Goal: Entertainment & Leisure: Consume media (video, audio)

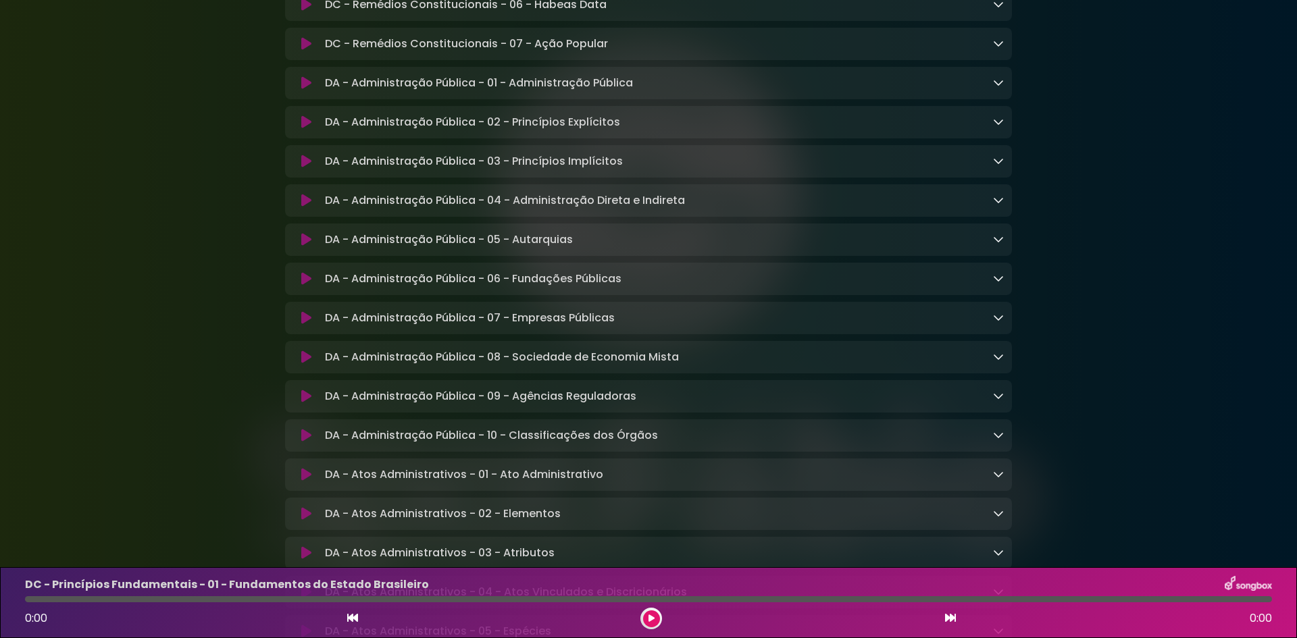
scroll to position [1419, 0]
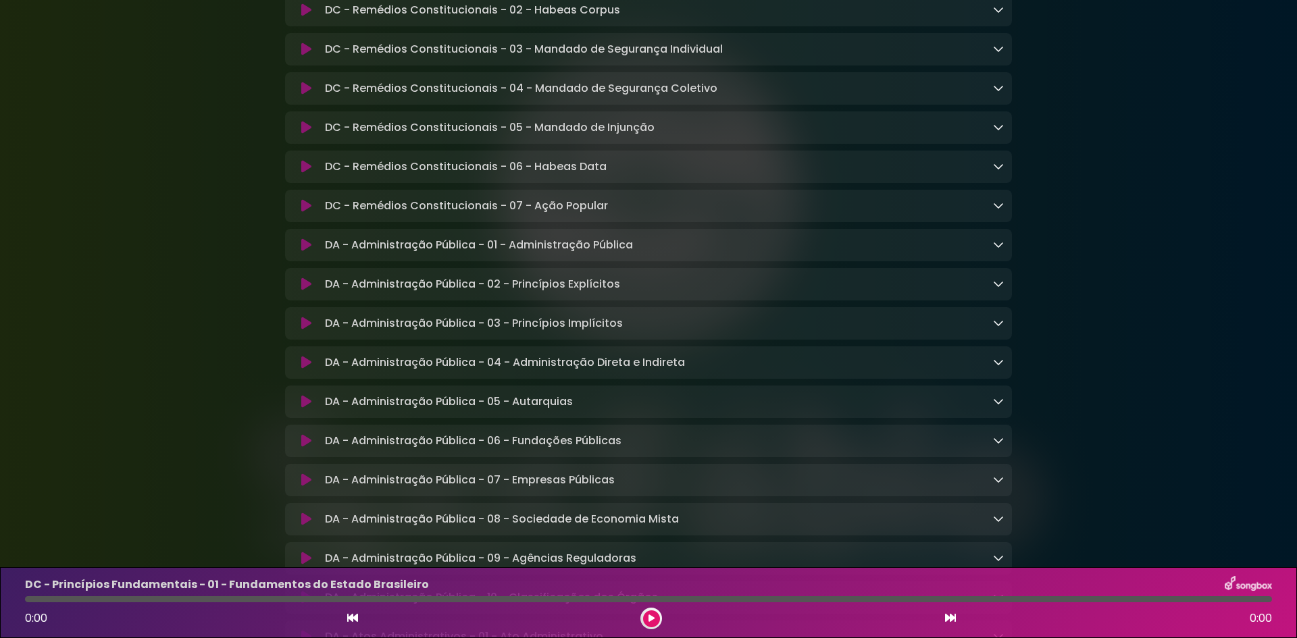
click at [557, 136] on p "DC - Remédios Constitucionais - 05 - Mandado de Injunção Loading Track..." at bounding box center [490, 128] width 330 height 16
click at [303, 134] on icon at bounding box center [306, 128] width 10 height 14
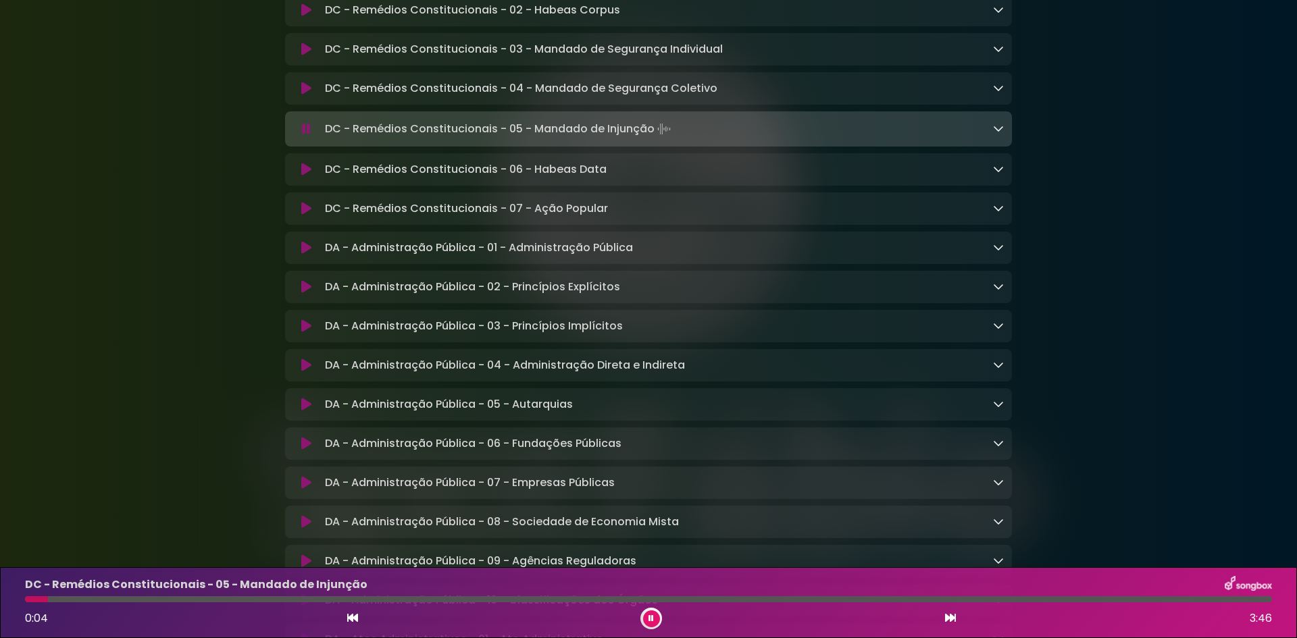
click at [996, 134] on icon at bounding box center [998, 128] width 11 height 11
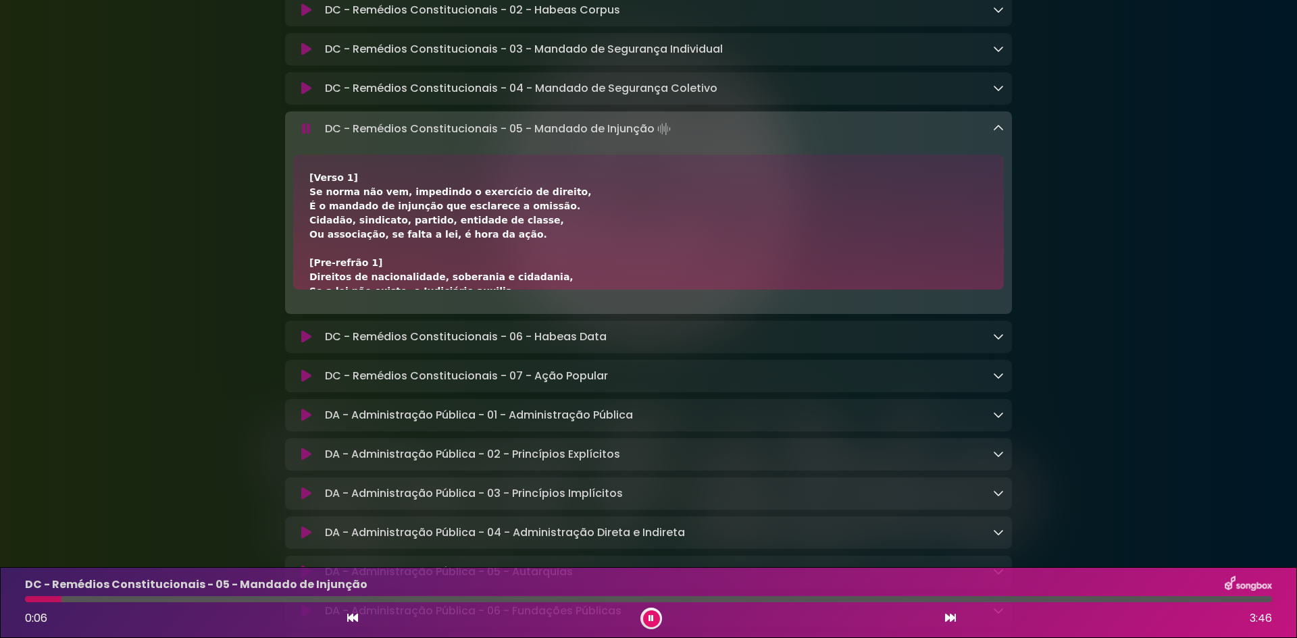
click at [1000, 134] on icon at bounding box center [998, 128] width 11 height 11
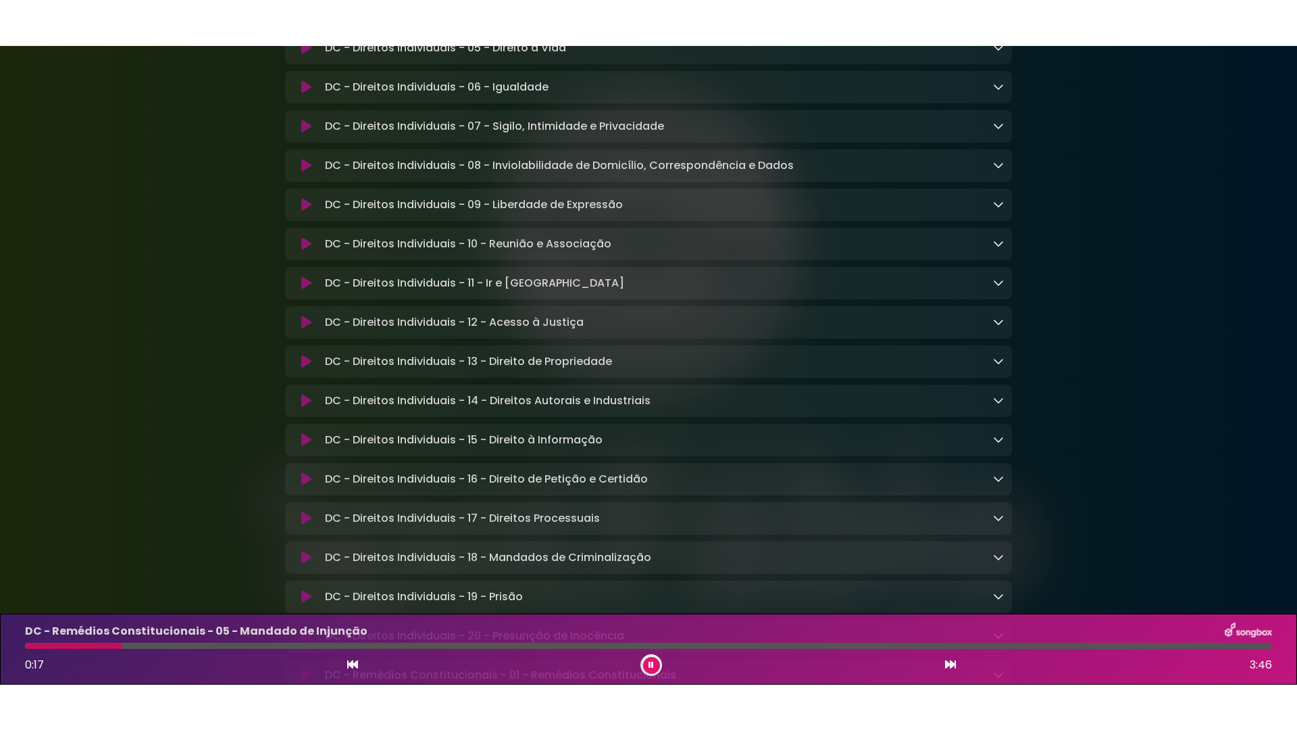
scroll to position [540, 0]
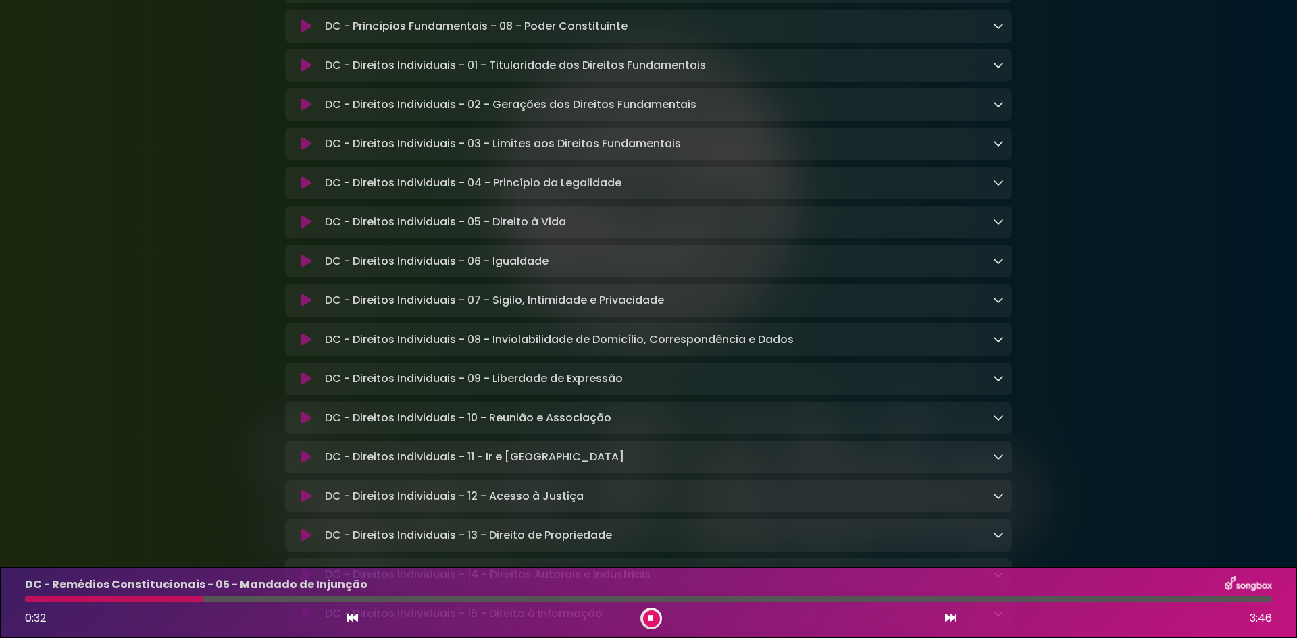
click at [654, 620] on button at bounding box center [651, 619] width 17 height 17
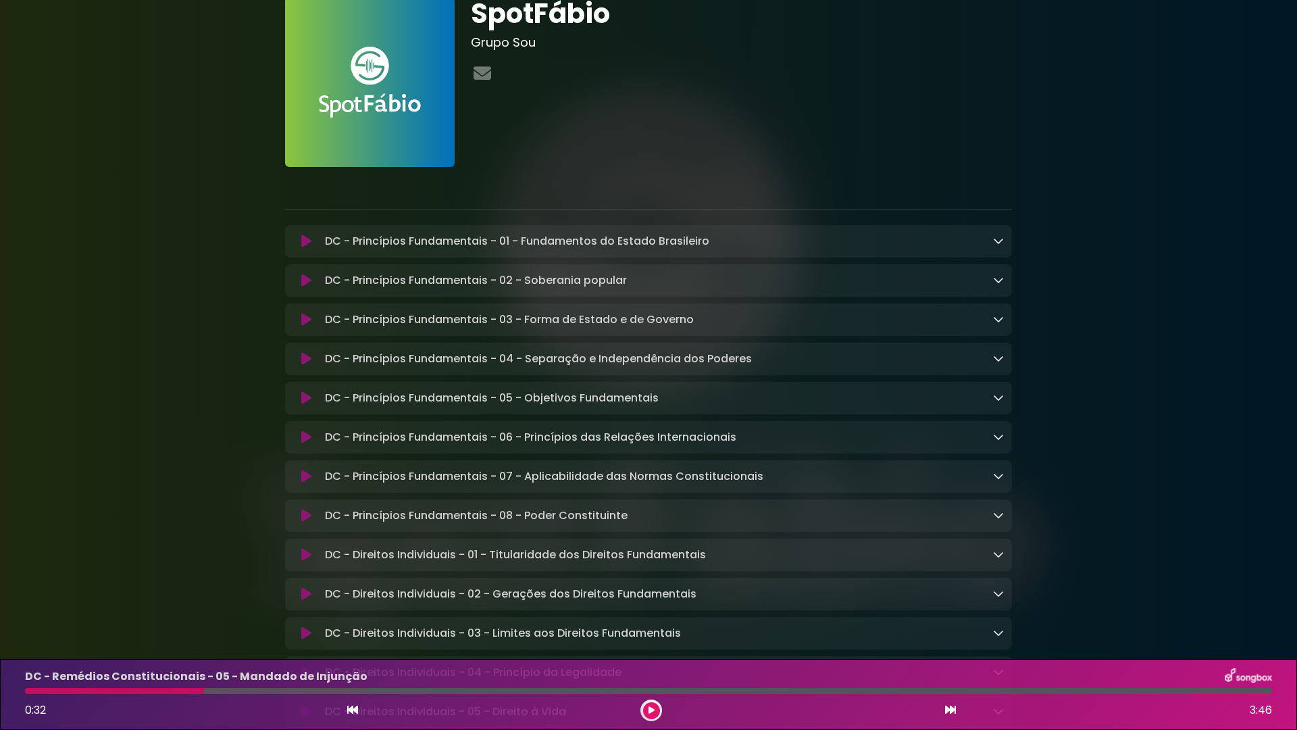
scroll to position [135, 0]
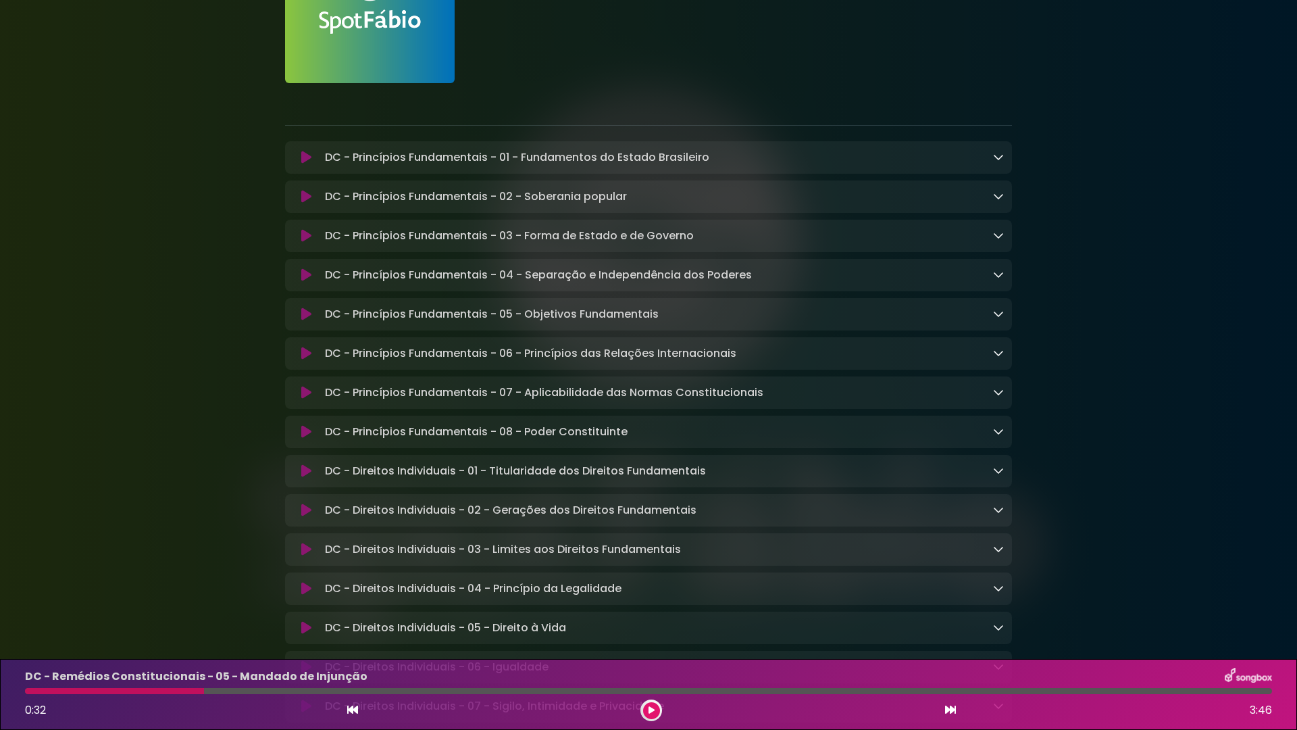
click at [996, 156] on icon at bounding box center [998, 156] width 11 height 11
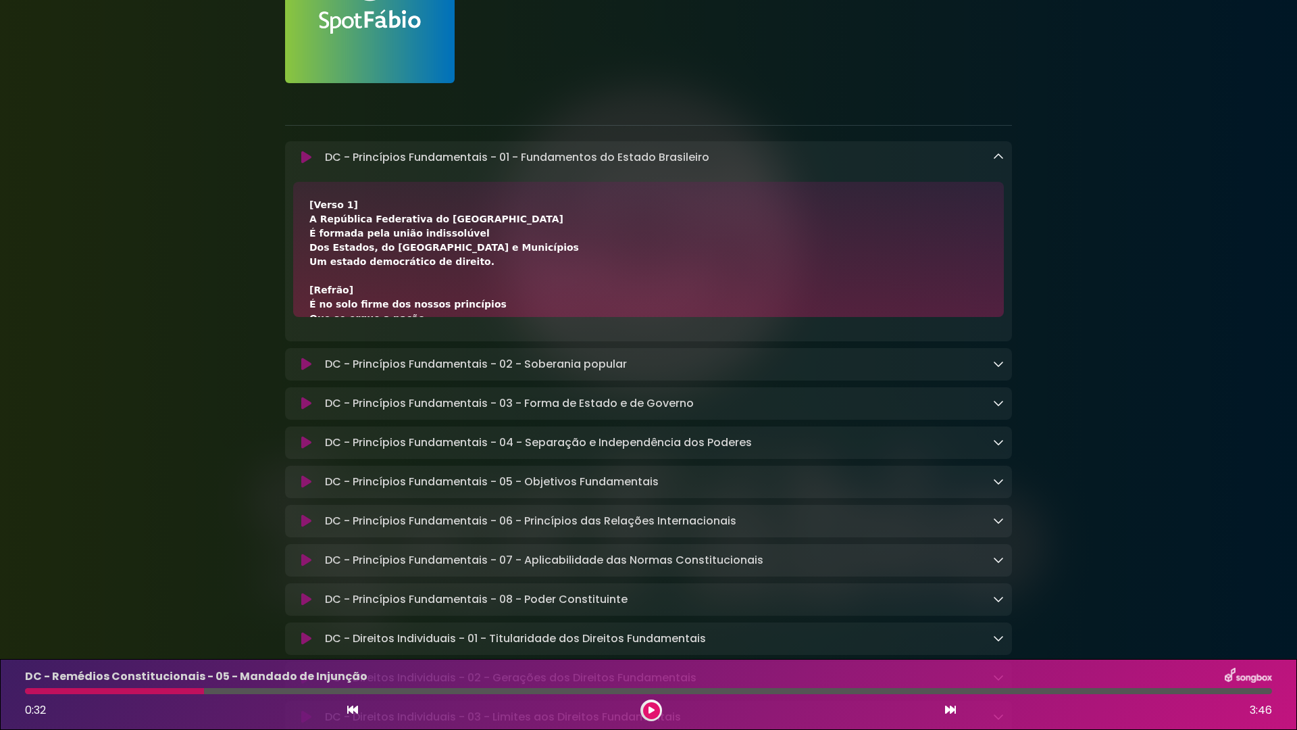
click at [302, 153] on icon at bounding box center [306, 158] width 10 height 14
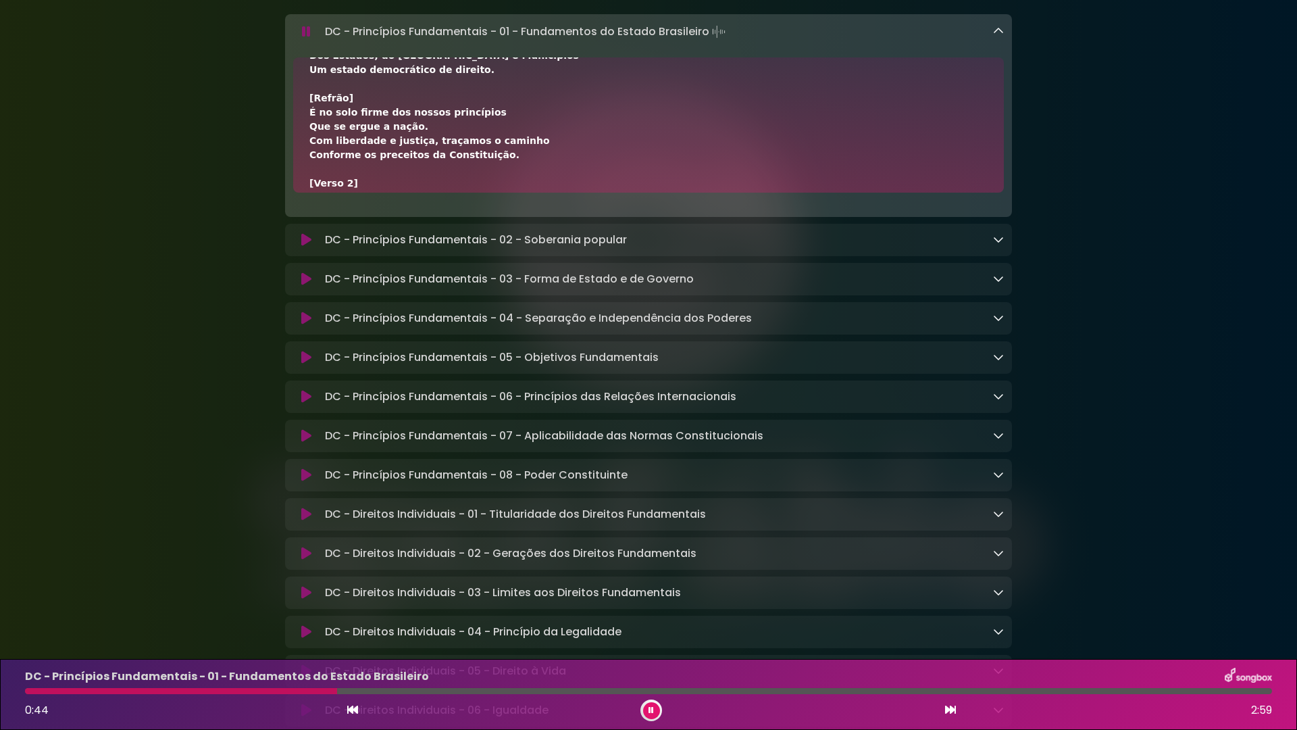
scroll to position [270, 0]
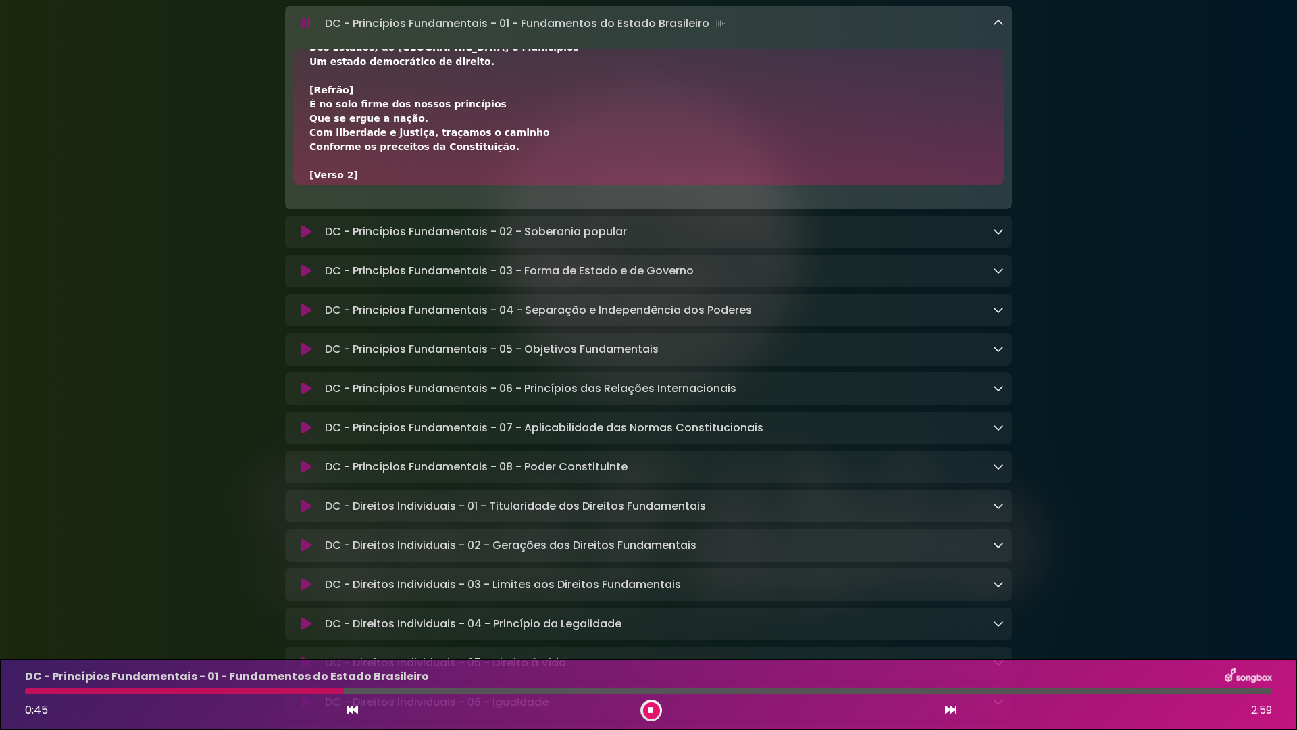
click at [544, 387] on p "DC - Princípios Fundamentais - 06 - Princípios das Relações Internacionais Load…" at bounding box center [530, 388] width 411 height 16
click at [305, 387] on icon at bounding box center [306, 389] width 10 height 14
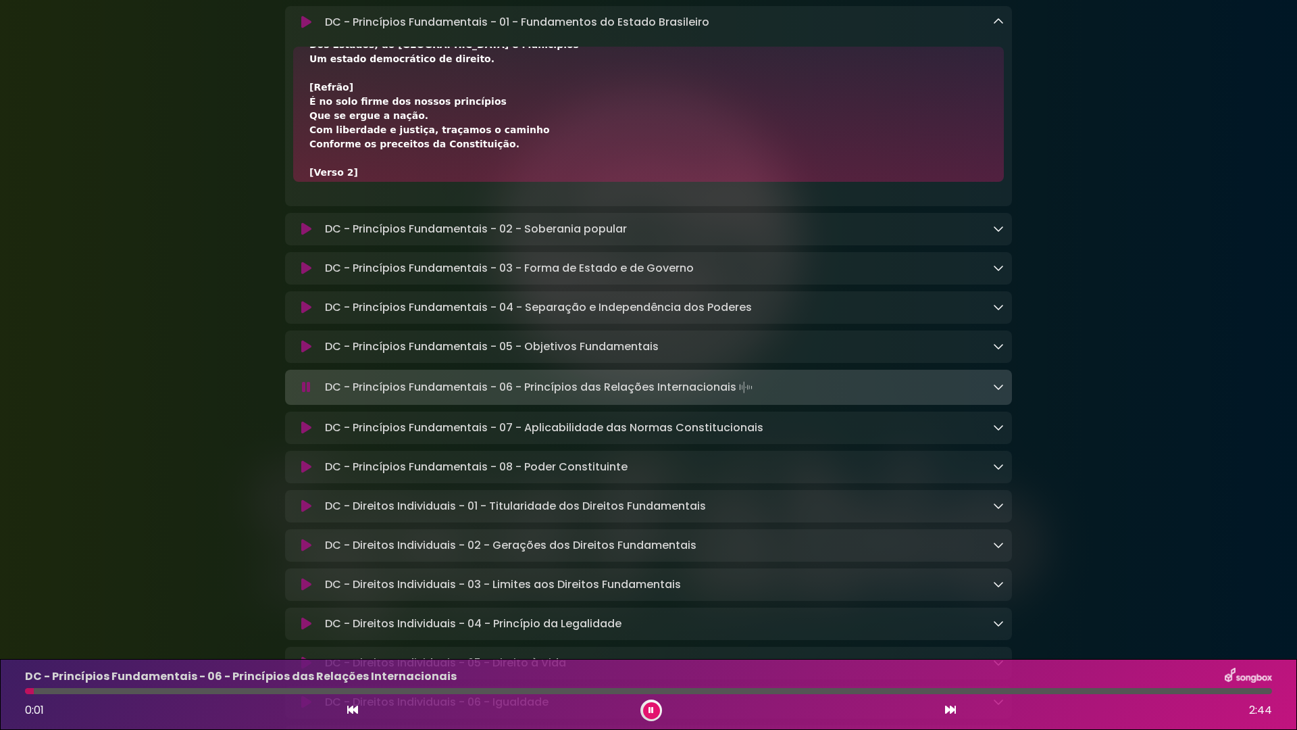
click at [998, 389] on icon at bounding box center [998, 386] width 11 height 11
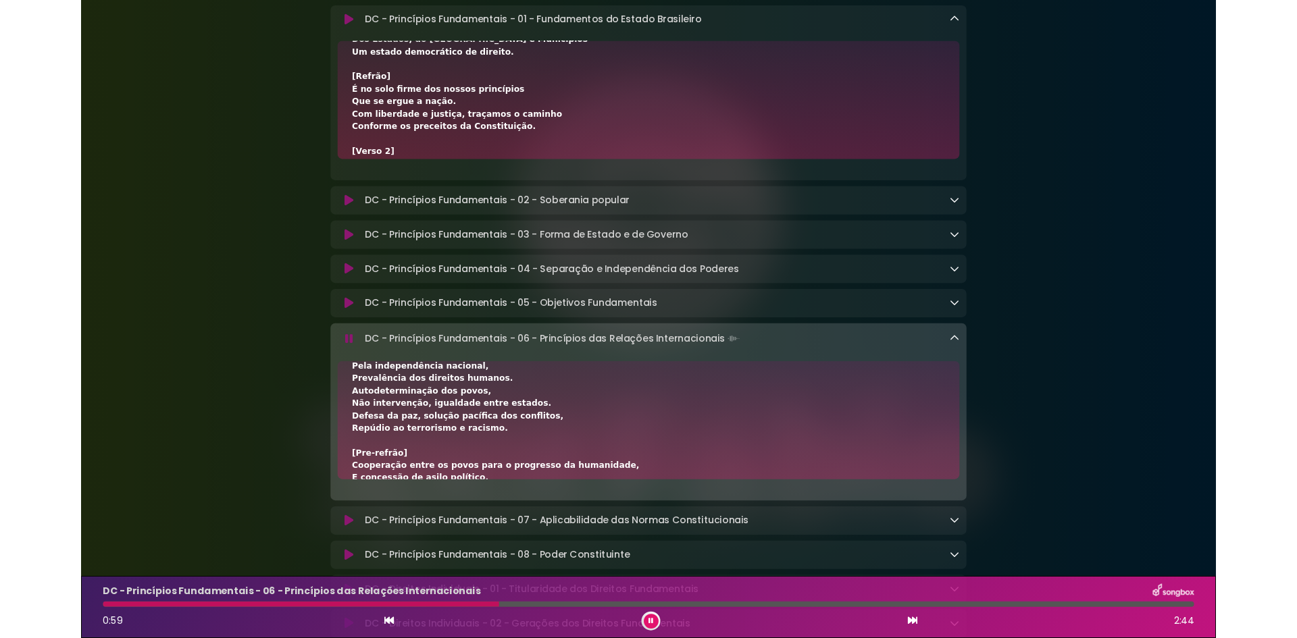
scroll to position [338, 0]
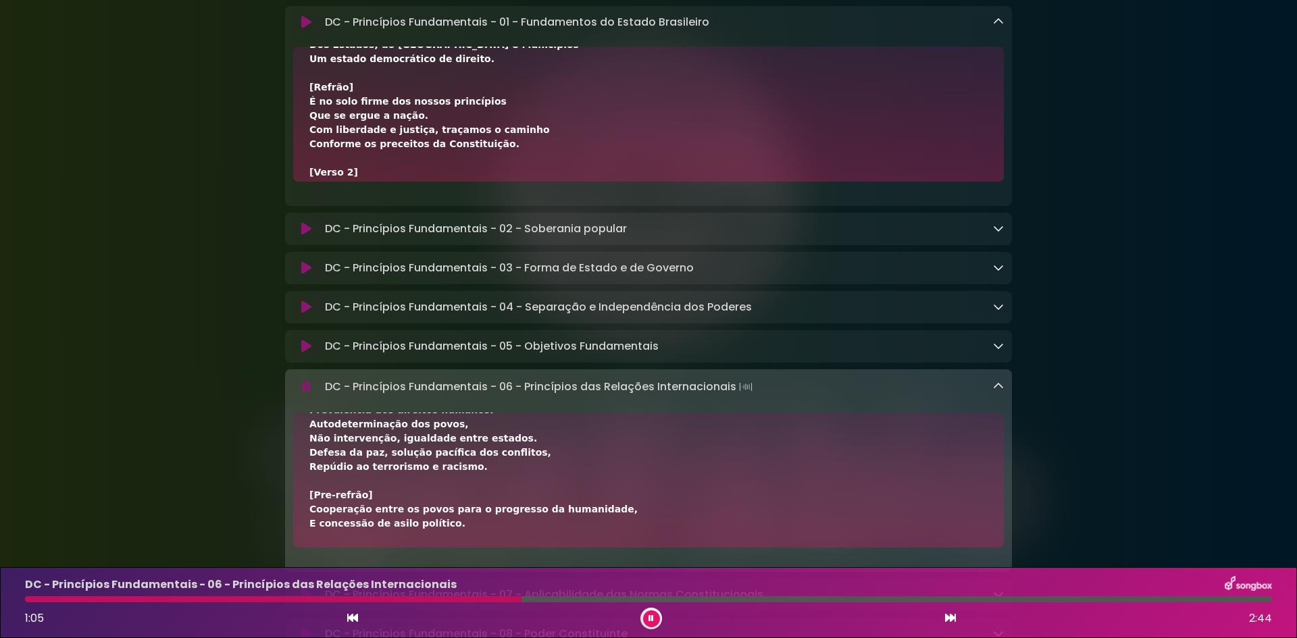
drag, startPoint x: 654, startPoint y: 615, endPoint x: 1099, endPoint y: 151, distance: 643.1
click at [661, 618] on div at bounding box center [651, 619] width 22 height 22
click at [647, 618] on button at bounding box center [651, 619] width 17 height 17
